Goal: Task Accomplishment & Management: Manage account settings

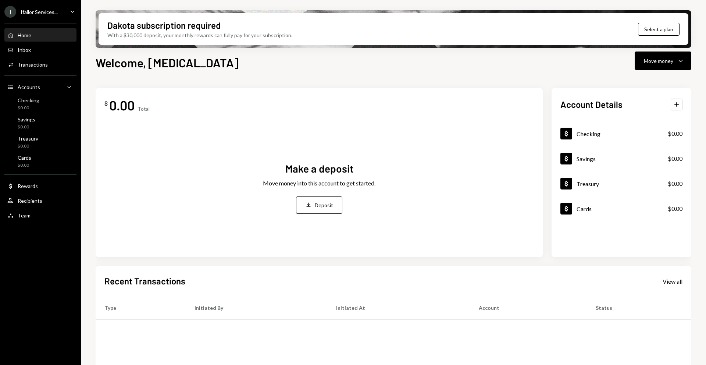
click at [51, 21] on div "Home Home Inbox Inbox Activities Transactions Accounts Accounts Caret Down Chec…" at bounding box center [40, 121] width 81 height 204
click at [50, 14] on div "Ifallor Services..." at bounding box center [39, 12] width 37 height 6
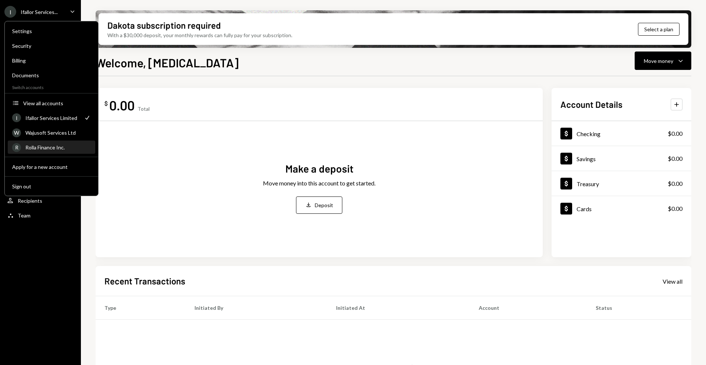
click at [43, 142] on div "R Rolla Finance Inc." at bounding box center [51, 147] width 79 height 12
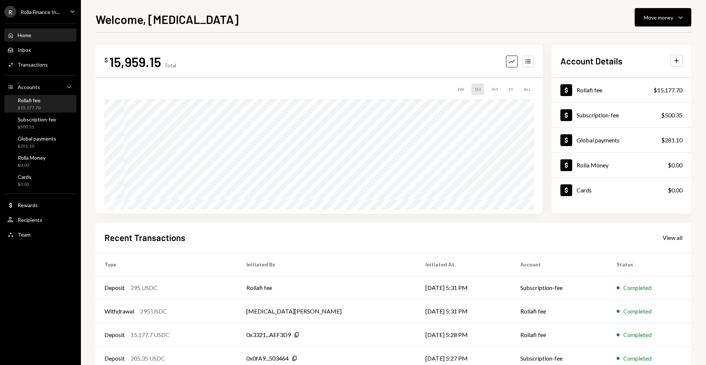
click at [47, 107] on div "Rollafi fee $15,177.70" at bounding box center [40, 104] width 66 height 14
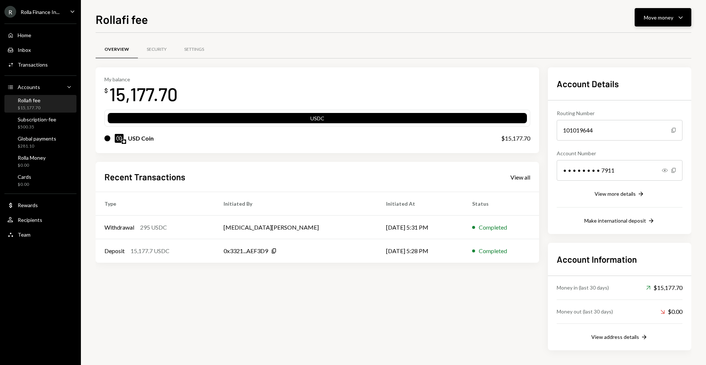
click at [649, 19] on div "Move money" at bounding box center [658, 18] width 29 height 8
click at [630, 42] on div "Send" at bounding box center [657, 40] width 54 height 8
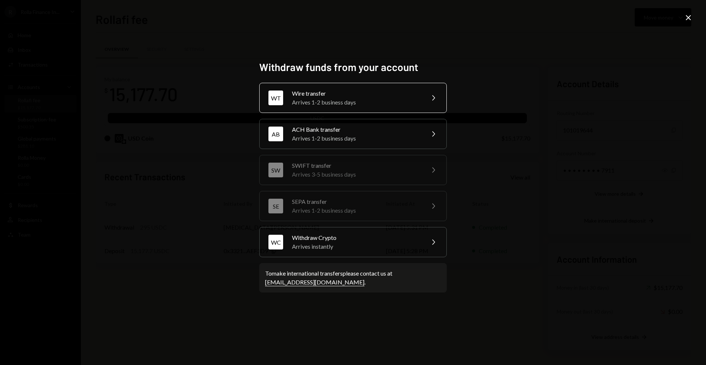
click at [348, 100] on div "Arrives 1-2 business days" at bounding box center [356, 102] width 128 height 9
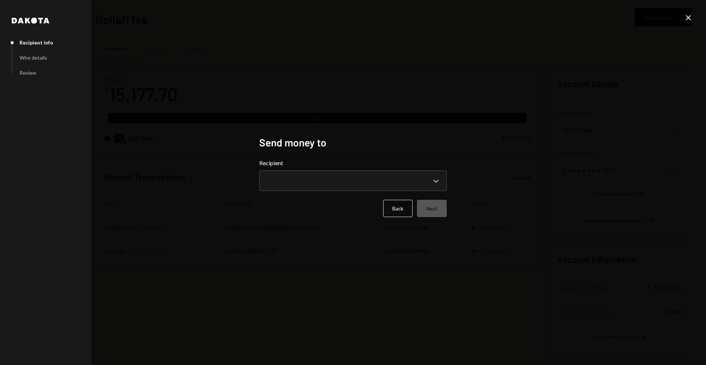
click at [328, 169] on div "**********" at bounding box center [352, 174] width 187 height 32
click at [326, 178] on body "**********" at bounding box center [353, 182] width 706 height 365
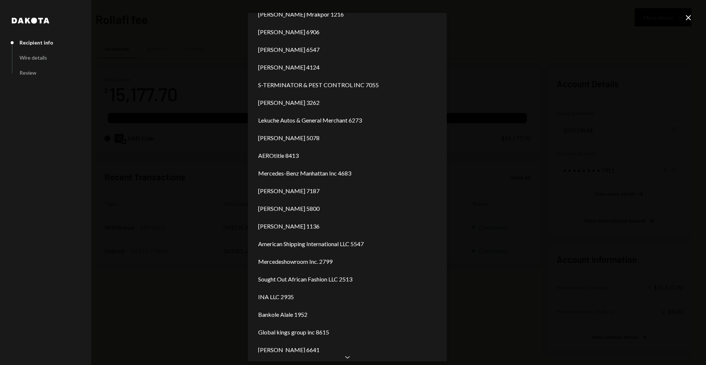
scroll to position [28, 0]
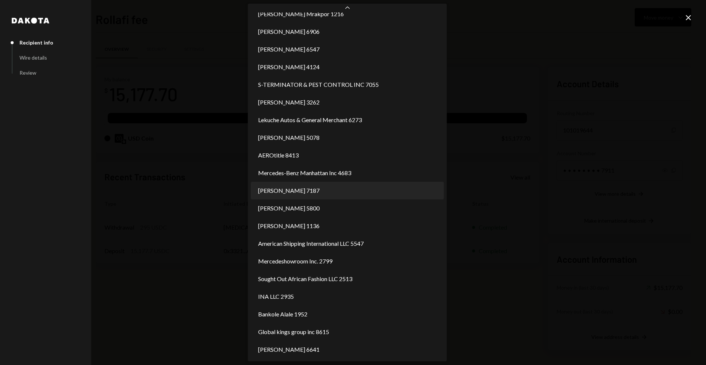
select select "**********"
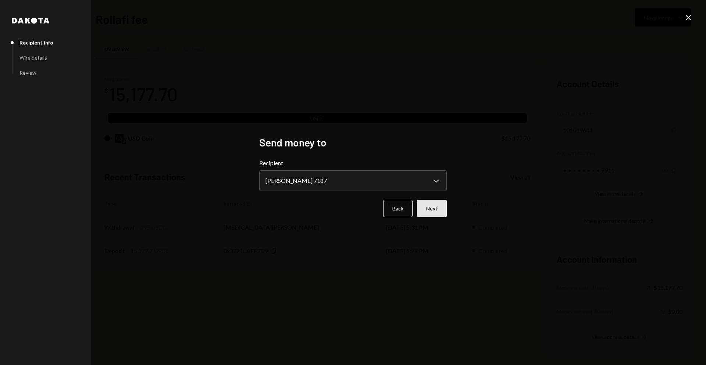
click at [435, 207] on button "Next" at bounding box center [432, 208] width 30 height 17
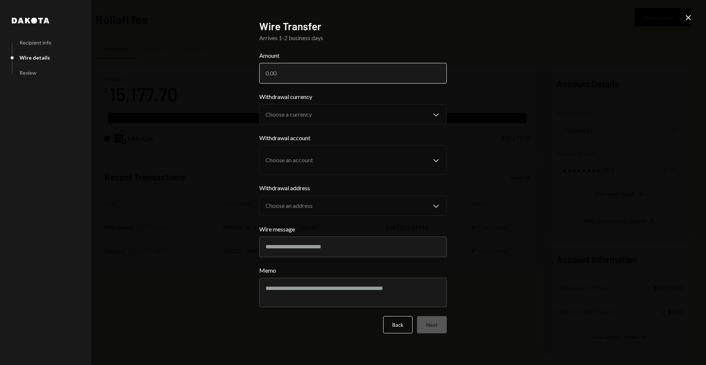
click at [315, 76] on input "Amount" at bounding box center [352, 73] width 187 height 21
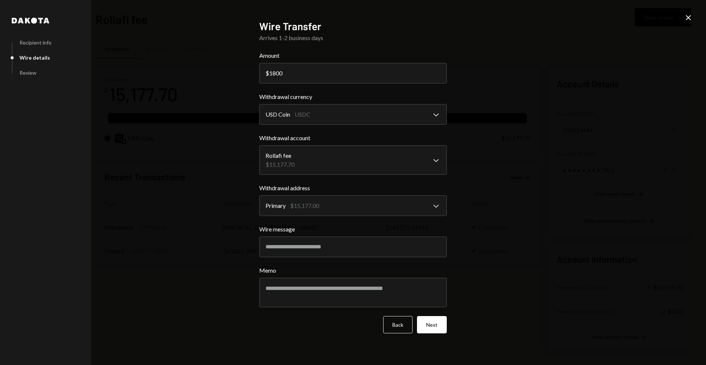
type input "1800"
click at [298, 245] on input "Wire message" at bounding box center [352, 246] width 187 height 21
type input "*****"
click at [436, 325] on button "Next" at bounding box center [432, 324] width 30 height 17
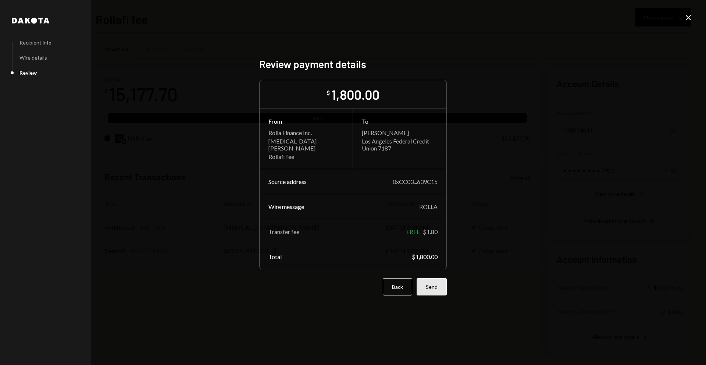
click at [428, 283] on button "Send" at bounding box center [431, 286] width 30 height 17
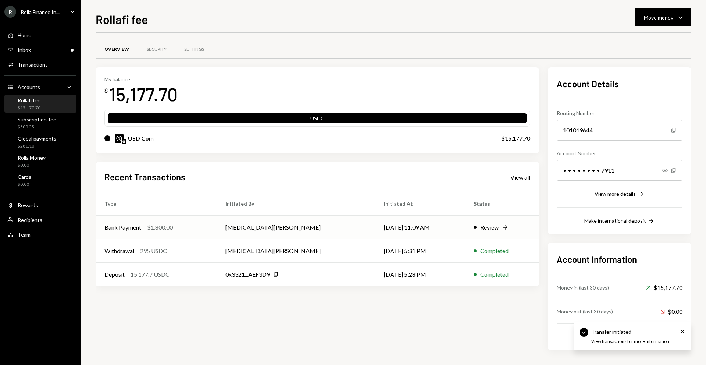
click at [306, 221] on td "[MEDICAL_DATA][PERSON_NAME]" at bounding box center [296, 227] width 159 height 24
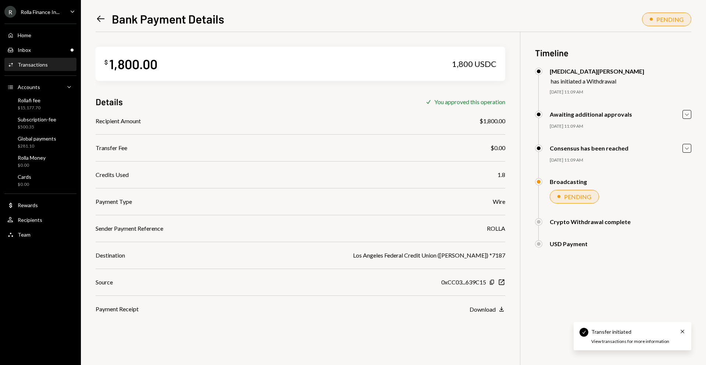
scroll to position [32, 0]
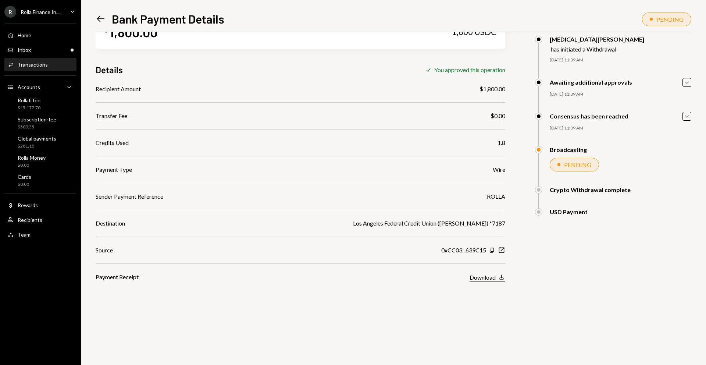
click at [494, 276] on div "Download" at bounding box center [482, 276] width 26 height 7
click at [39, 102] on div "Rollafi fee" at bounding box center [29, 100] width 23 height 6
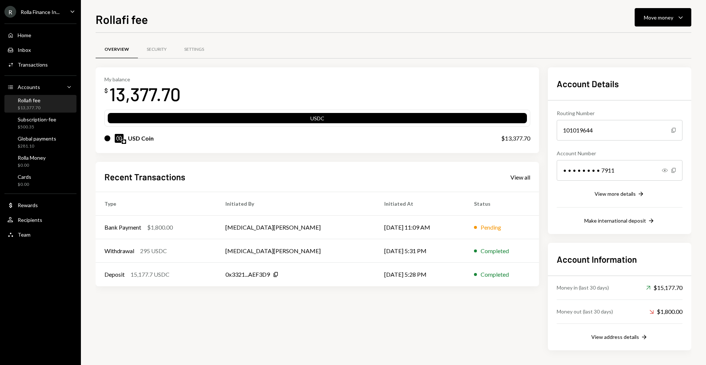
click at [643, 27] on div "Rollafi fee Move money Caret Down Overview Security Settings My balance $ 13,37…" at bounding box center [393, 187] width 595 height 354
click at [646, 21] on div "Move money" at bounding box center [658, 18] width 29 height 8
click at [631, 41] on div "Send" at bounding box center [657, 40] width 54 height 8
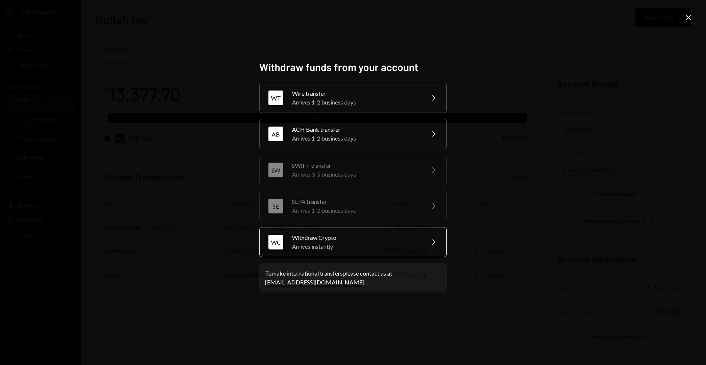
click at [349, 244] on div "Arrives instantly" at bounding box center [356, 246] width 128 height 9
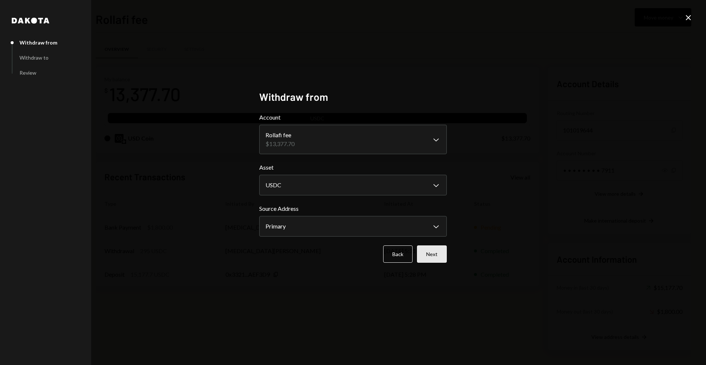
click at [430, 255] on button "Next" at bounding box center [432, 253] width 30 height 17
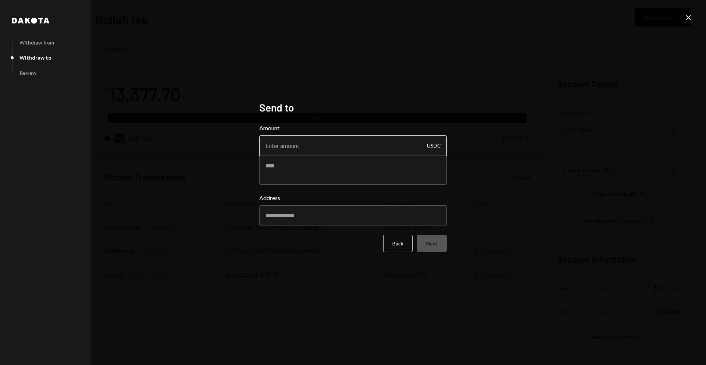
click at [343, 151] on input "Amount" at bounding box center [352, 145] width 187 height 21
paste input "1540.01"
type input "1540.01"
type textarea "**********"
click at [314, 211] on input "Address" at bounding box center [352, 215] width 187 height 21
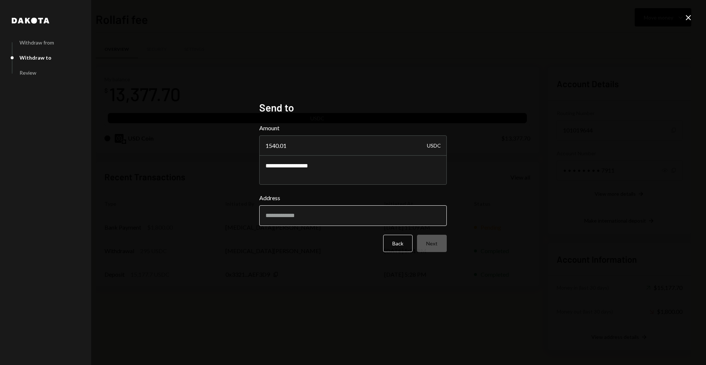
click at [315, 214] on input "Address" at bounding box center [352, 215] width 187 height 21
paste input "**********"
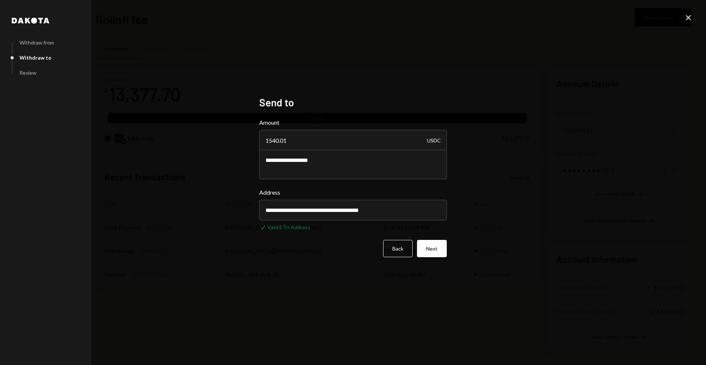
type input "**********"
click at [455, 247] on div "**********" at bounding box center [352, 182] width 205 height 191
click at [434, 245] on button "Next" at bounding box center [432, 248] width 30 height 17
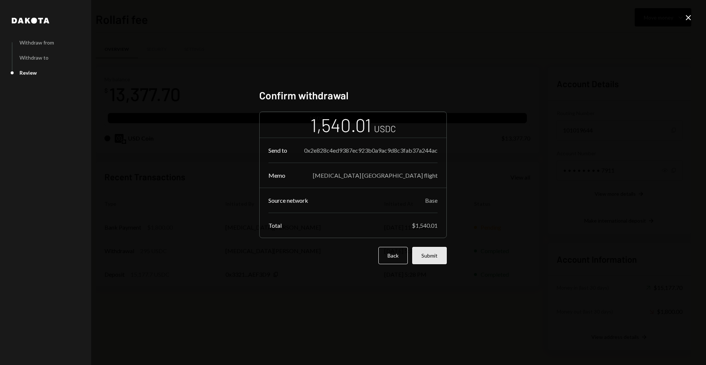
click at [434, 252] on button "Submit" at bounding box center [429, 255] width 35 height 17
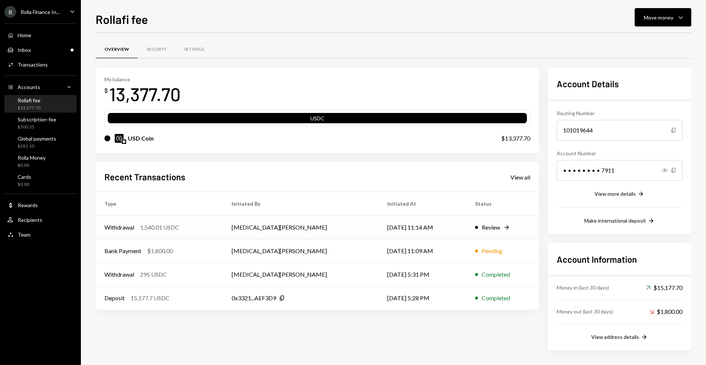
click at [342, 218] on td "[MEDICAL_DATA][PERSON_NAME]" at bounding box center [300, 227] width 155 height 24
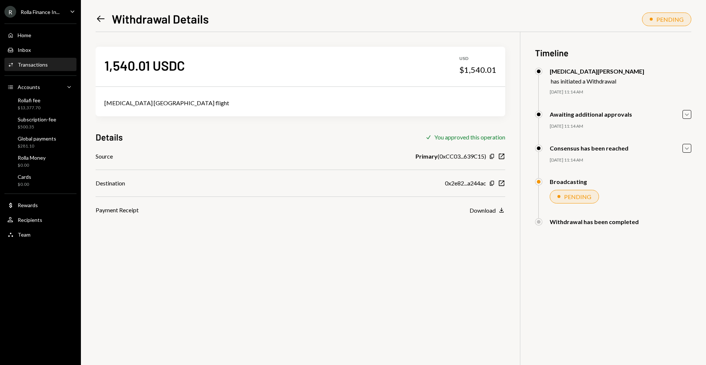
click at [99, 20] on icon "Left Arrow" at bounding box center [101, 19] width 10 height 10
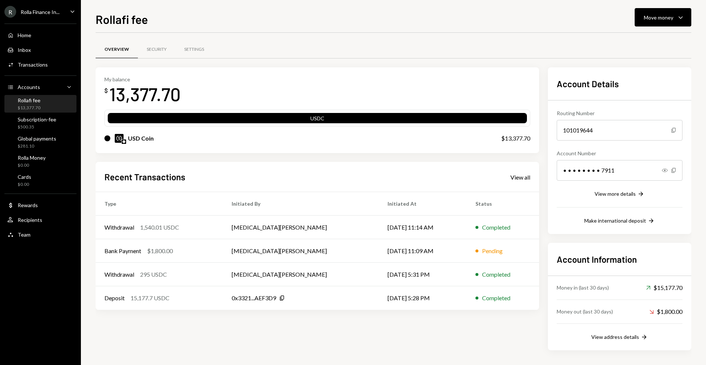
click at [70, 12] on icon "Caret Down" at bounding box center [72, 11] width 8 height 8
click at [255, 40] on div "Overview Security Settings" at bounding box center [393, 49] width 595 height 19
click at [625, 331] on div "Money in (last 30 days) Up Right Arrow $15,177.70 Money out (last 30 days) Down…" at bounding box center [620, 308] width 126 height 65
click at [623, 334] on div "View address details" at bounding box center [615, 336] width 48 height 6
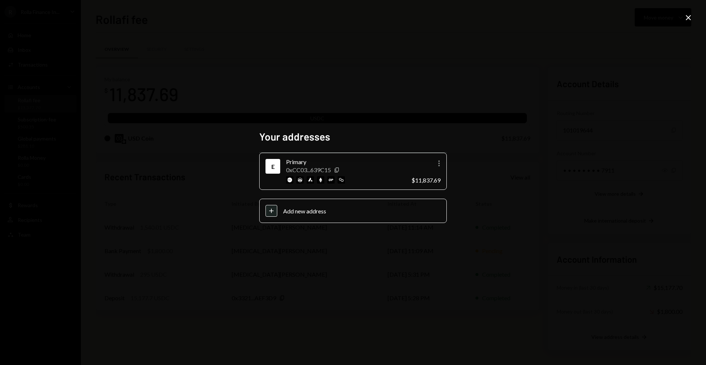
click at [691, 19] on icon "Close" at bounding box center [688, 17] width 9 height 9
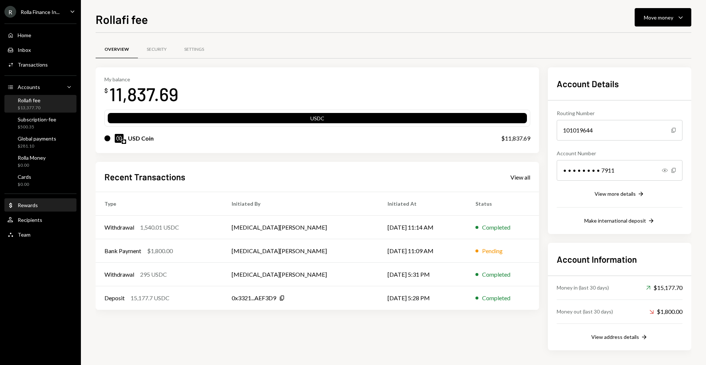
click at [40, 202] on div "Dollar Rewards" at bounding box center [40, 205] width 66 height 7
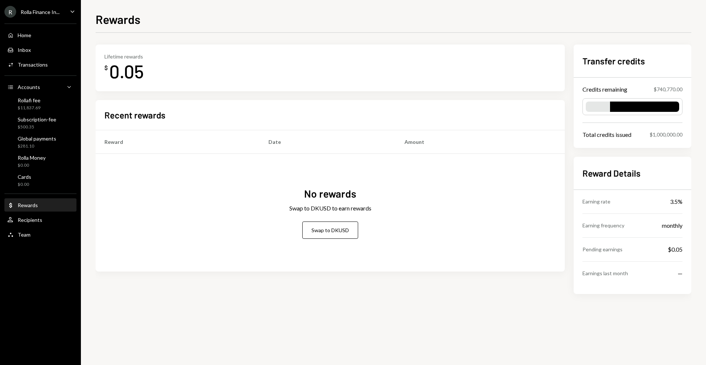
click at [60, 14] on div "R Rolla Finance In... Caret Down" at bounding box center [40, 12] width 81 height 12
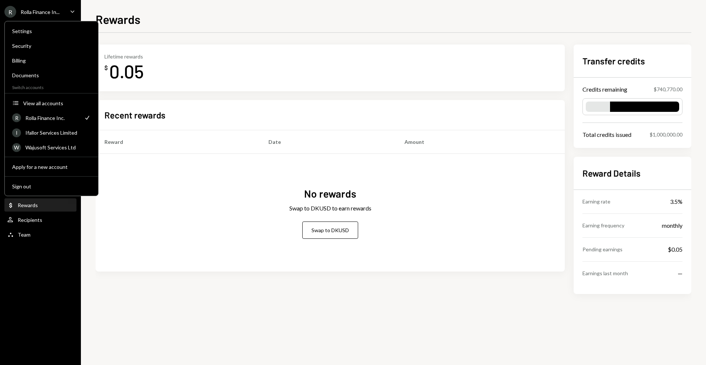
click at [69, 12] on icon "Caret Down" at bounding box center [72, 11] width 8 height 8
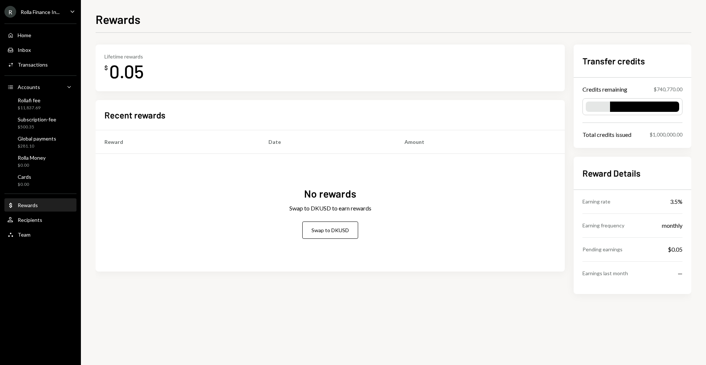
click at [567, 200] on div "Lifetime rewards $ 0.05 Recent rewards Reward Date Amount No rewards Swap to DK…" at bounding box center [393, 168] width 595 height 249
click at [43, 125] on div "$500.35" at bounding box center [37, 127] width 39 height 6
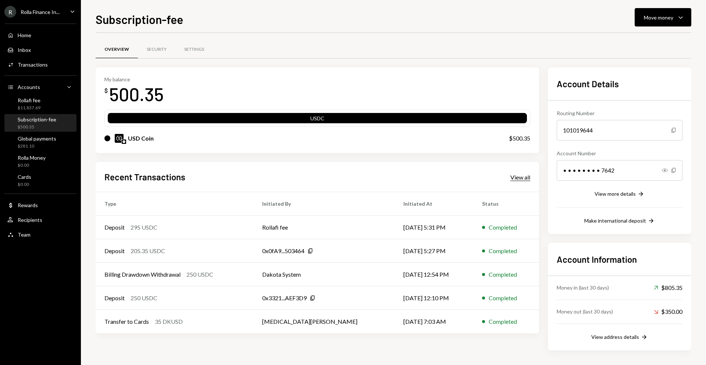
click at [522, 173] on div "View all" at bounding box center [520, 176] width 20 height 7
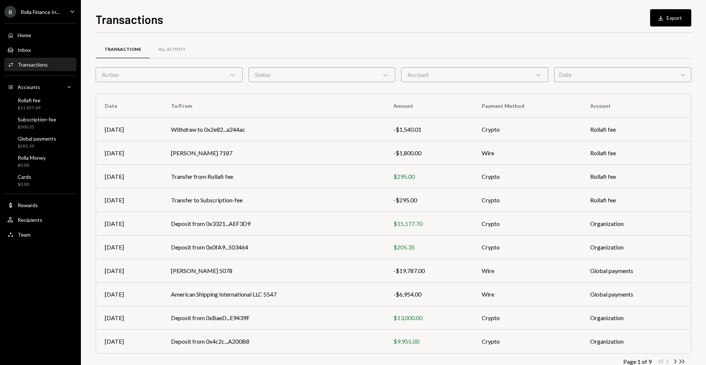
click at [446, 69] on div "Account Chevron Down" at bounding box center [474, 74] width 147 height 15
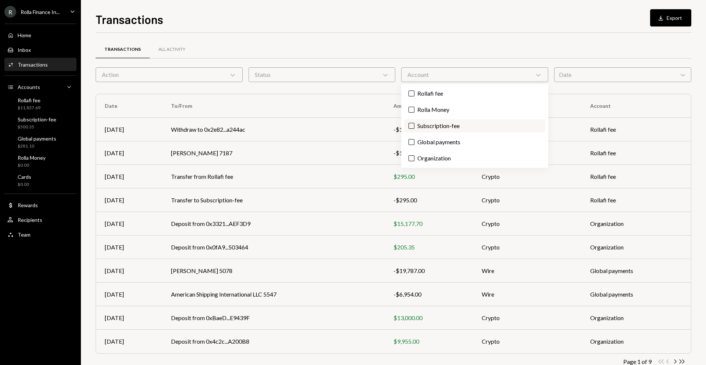
click at [440, 128] on label "Subscription-fee" at bounding box center [474, 125] width 141 height 13
click at [414, 128] on button "Subscription-fee" at bounding box center [411, 126] width 6 height 6
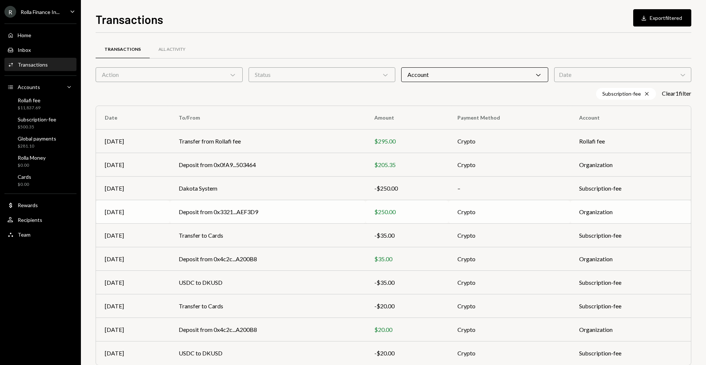
click at [610, 203] on td "Organization" at bounding box center [630, 212] width 121 height 24
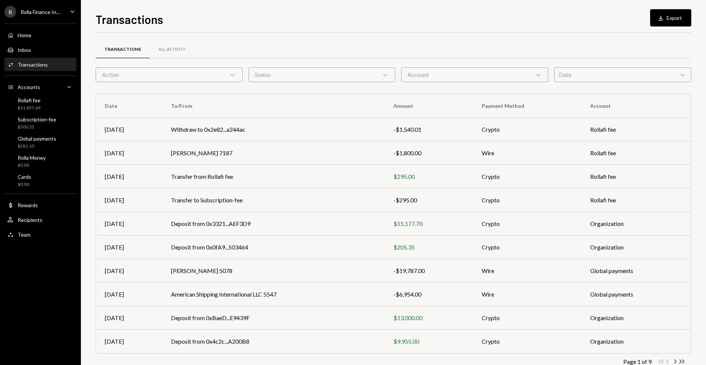
click at [437, 77] on div "Account Chevron Down" at bounding box center [474, 74] width 147 height 15
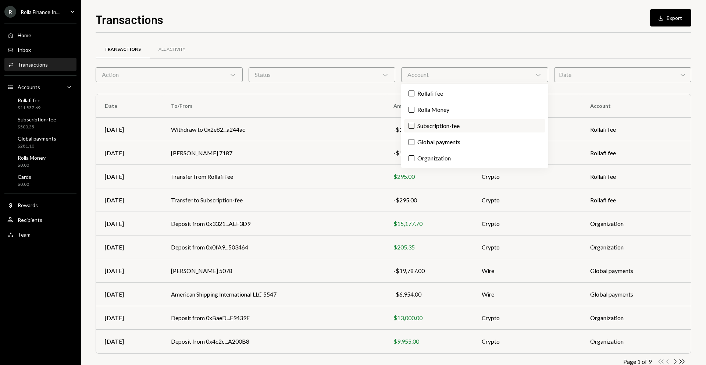
click at [433, 122] on label "Subscription-fee" at bounding box center [474, 125] width 141 height 13
click at [414, 123] on button "Subscription-fee" at bounding box center [411, 126] width 6 height 6
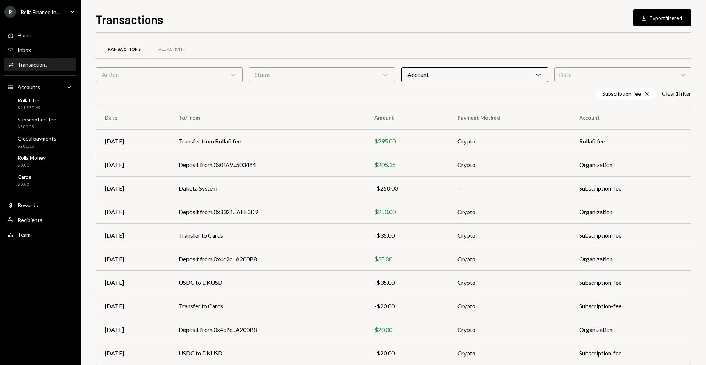
click at [608, 47] on div "Transactions All Activity" at bounding box center [393, 49] width 595 height 19
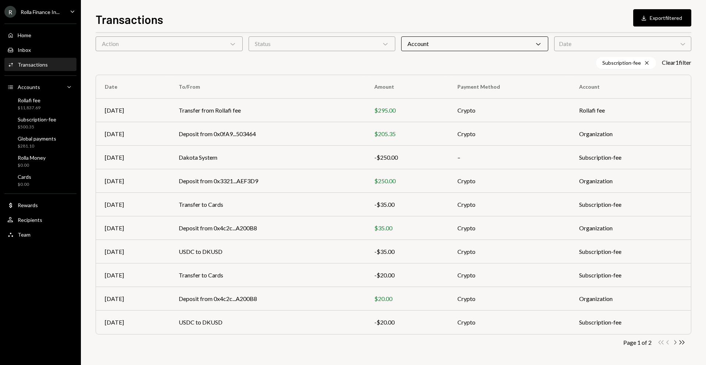
click at [674, 344] on icon "Chevron Right" at bounding box center [674, 342] width 7 height 7
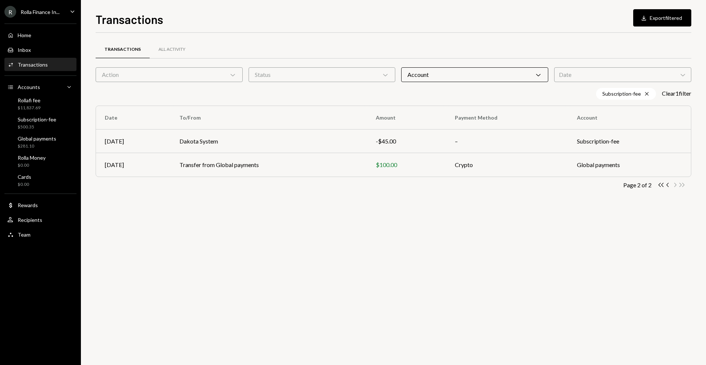
click at [384, 199] on div "Transactions All Activity Action Chevron Down Status Chevron Down Account Chevr…" at bounding box center [393, 125] width 595 height 163
click at [32, 119] on div "Subscription-fee" at bounding box center [37, 119] width 39 height 6
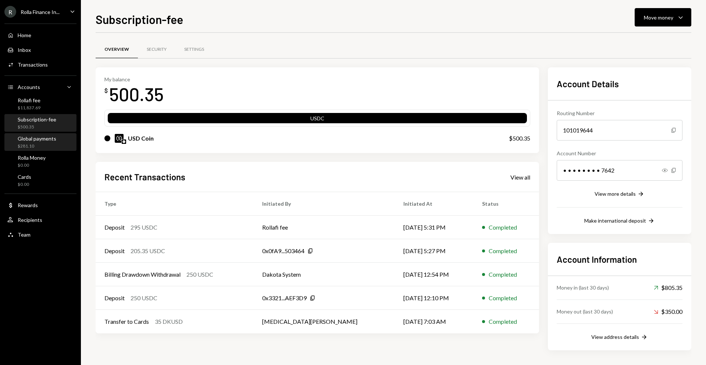
click at [39, 135] on div "Global payments $281.10" at bounding box center [40, 142] width 66 height 17
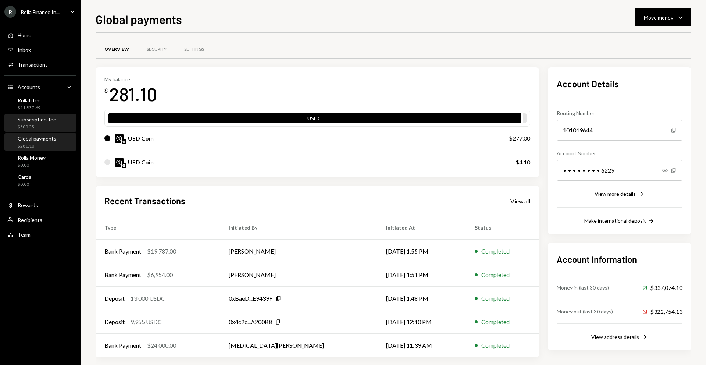
click at [40, 120] on div "Subscription-fee" at bounding box center [37, 119] width 39 height 6
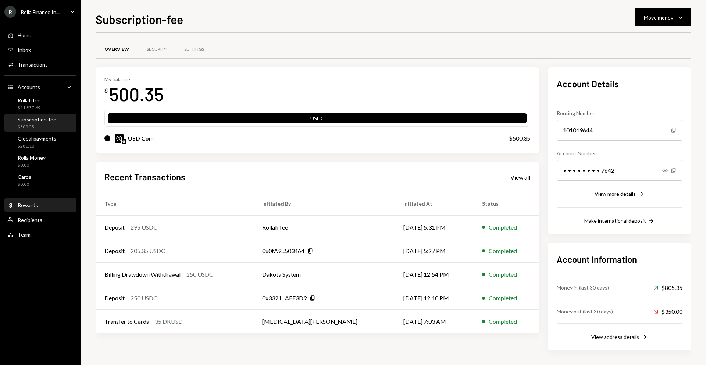
click at [37, 210] on div "Dollar Rewards" at bounding box center [40, 205] width 66 height 12
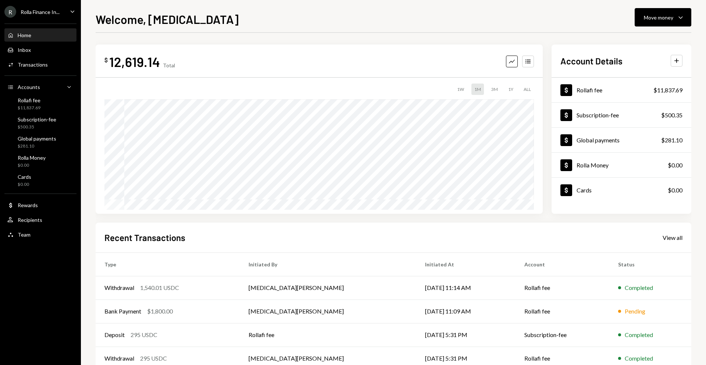
click at [218, 51] on div "$ 12,619.14 Total Graph Accounts 1W 1M 3M 1Y ALL" at bounding box center [319, 128] width 447 height 169
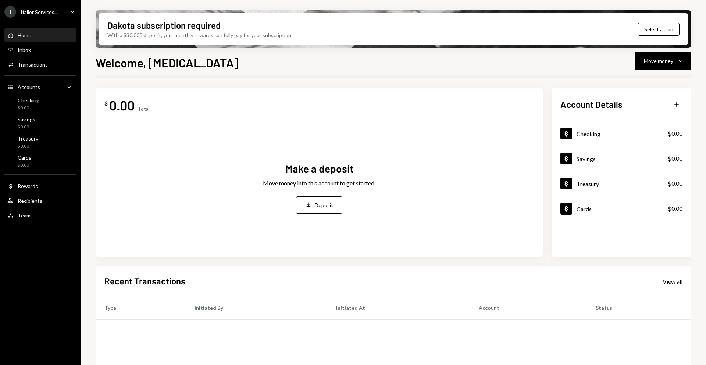
scroll to position [79, 0]
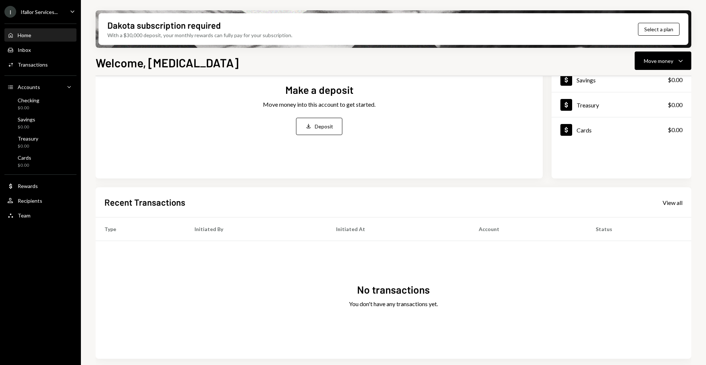
click at [61, 18] on ul "I Ifallor Services... Caret Down Home Home Inbox Inbox Activities Transactions …" at bounding box center [40, 111] width 81 height 223
click at [63, 11] on div "I Ifallor Services... Caret Down" at bounding box center [40, 12] width 81 height 12
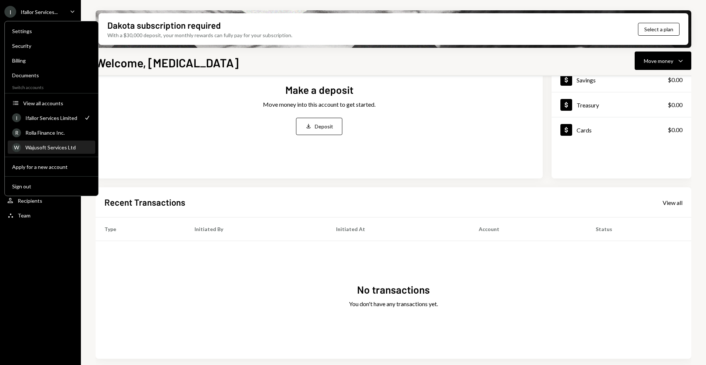
click at [53, 142] on div "W Wajusoft Services Ltd" at bounding box center [51, 147] width 79 height 12
